Goal: Find contact information: Find contact information

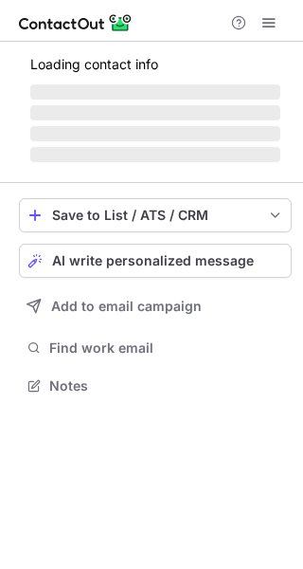
scroll to position [413, 303]
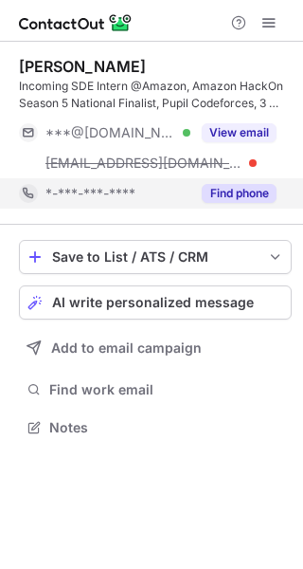
click at [221, 188] on button "Find phone" at bounding box center [239, 193] width 75 height 19
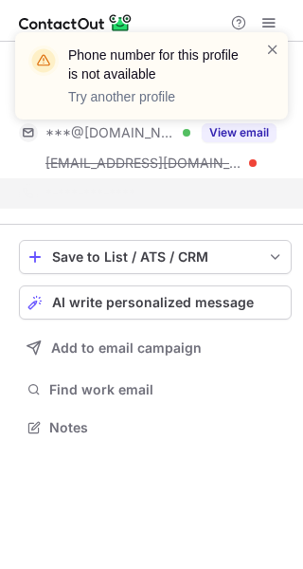
click at [244, 135] on div "Phone number for this profile is not available Try another profile" at bounding box center [151, 83] width 303 height 140
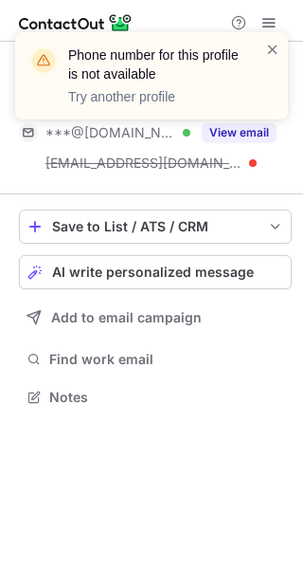
click at [244, 135] on div "Phone number for this profile is not available Try another profile" at bounding box center [151, 83] width 303 height 140
click at [283, 39] on div "Phone number for this profile is not available Try another profile" at bounding box center [151, 75] width 273 height 87
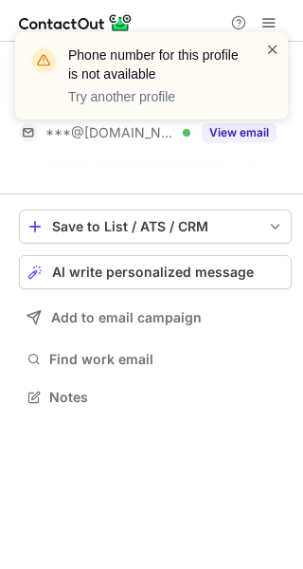
click at [272, 47] on span at bounding box center [273, 49] width 15 height 19
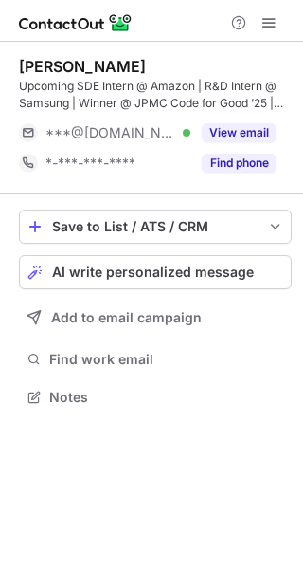
scroll to position [383, 303]
